Goal: Connect with others: Establish contact or relationships with other users

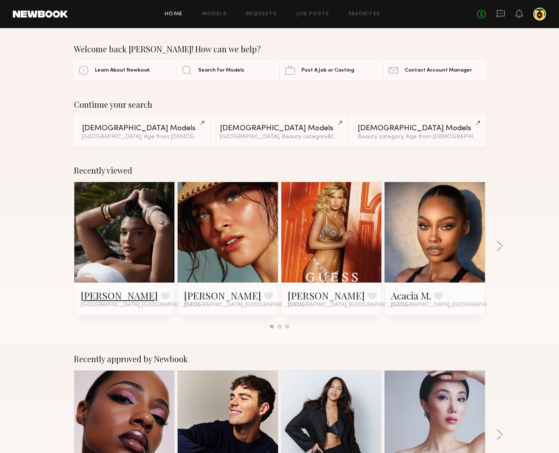
click at [103, 298] on link "[PERSON_NAME]" at bounding box center [119, 295] width 77 height 13
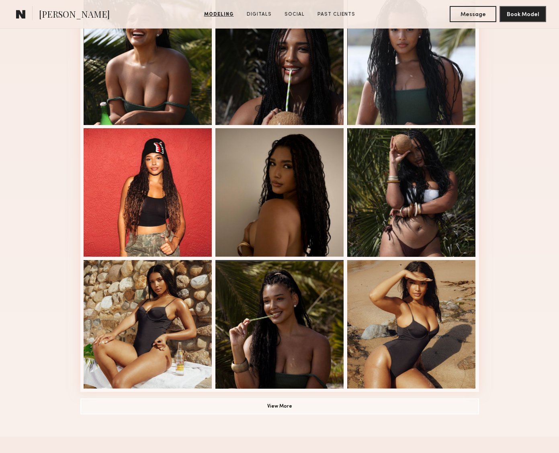
scroll to position [438, 0]
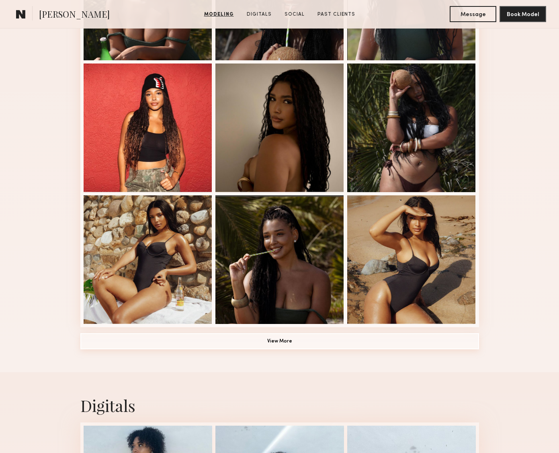
click at [277, 343] on button "View More" at bounding box center [279, 341] width 399 height 16
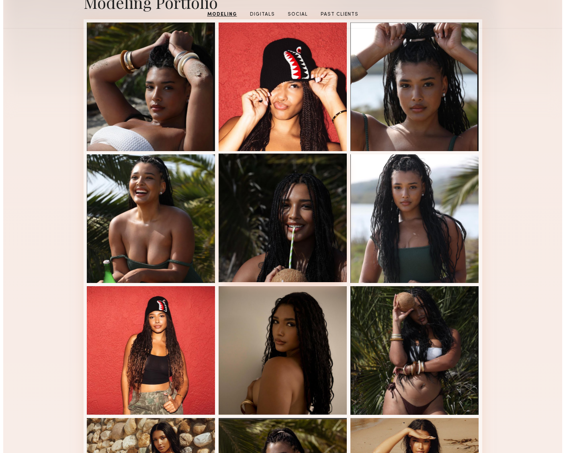
scroll to position [0, 0]
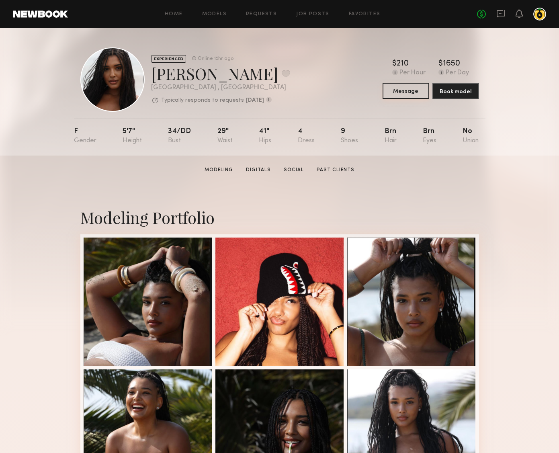
click at [419, 87] on button "Message" at bounding box center [406, 91] width 47 height 16
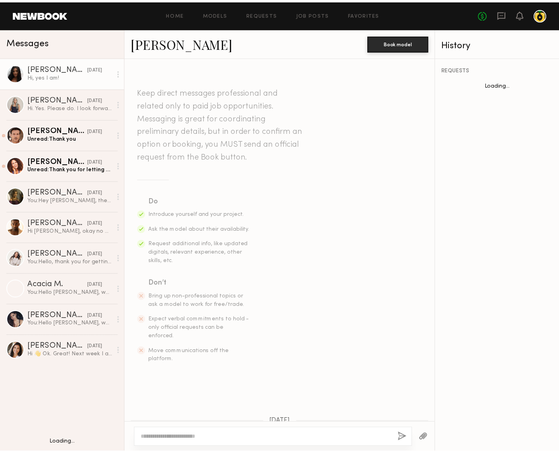
scroll to position [714, 0]
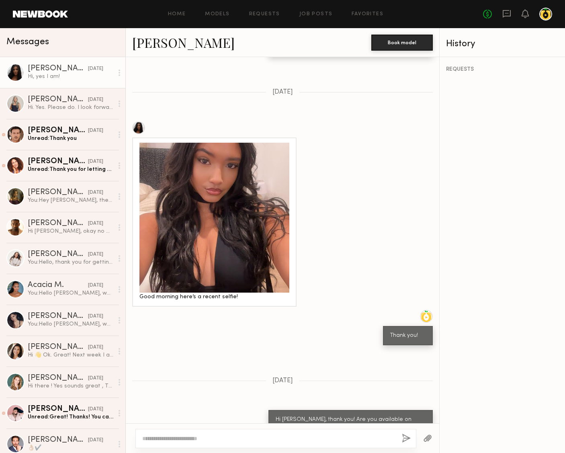
click at [57, 70] on div "[PERSON_NAME]" at bounding box center [58, 69] width 60 height 8
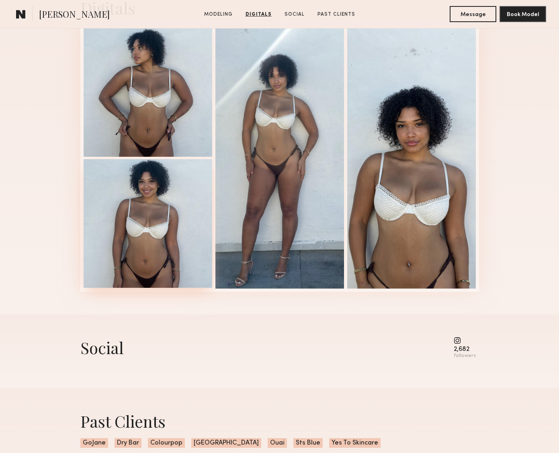
scroll to position [950, 0]
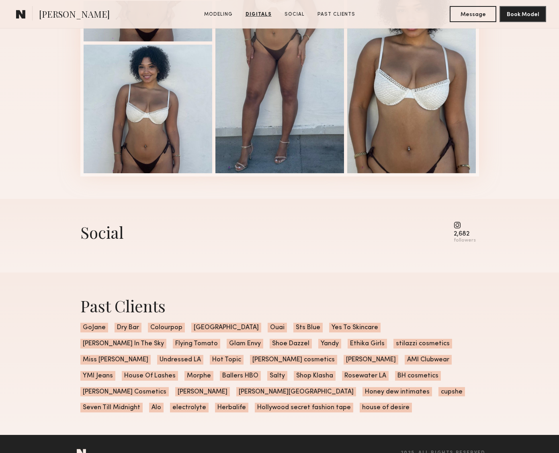
click at [455, 225] on common-icon at bounding box center [465, 224] width 22 height 7
click at [100, 231] on div "Social" at bounding box center [101, 231] width 43 height 21
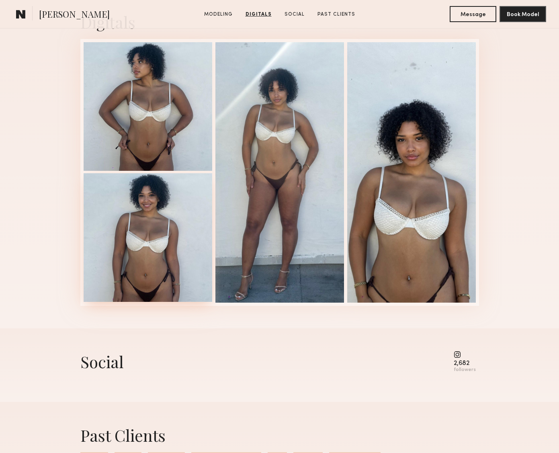
scroll to position [559, 0]
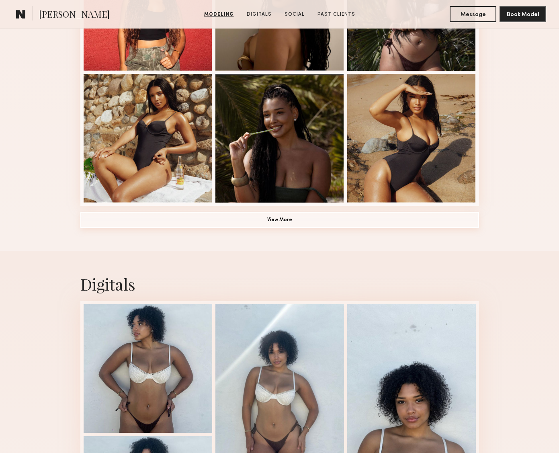
click at [304, 217] on button "View More" at bounding box center [279, 220] width 399 height 16
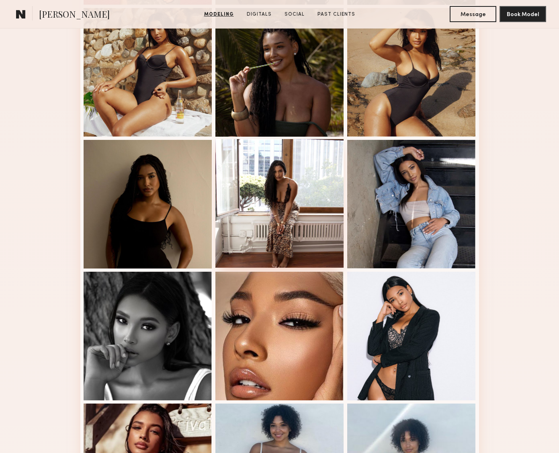
scroll to position [345, 0]
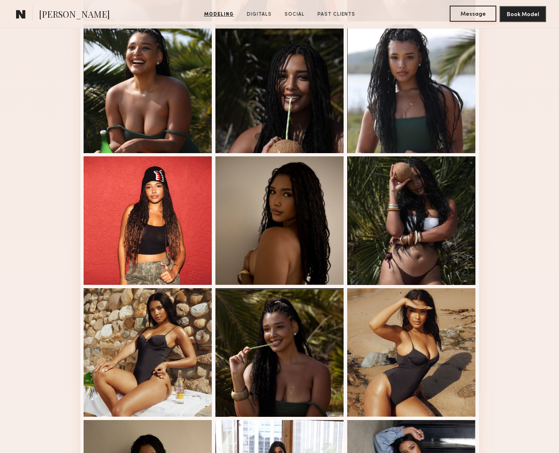
click at [465, 12] on button "Message" at bounding box center [473, 14] width 47 height 16
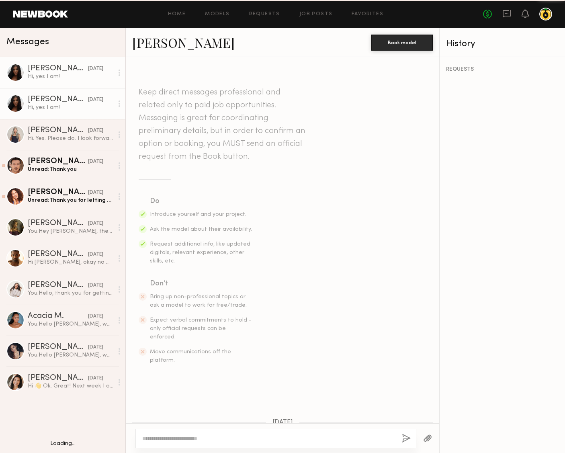
scroll to position [714, 0]
